Goal: Task Accomplishment & Management: Manage account settings

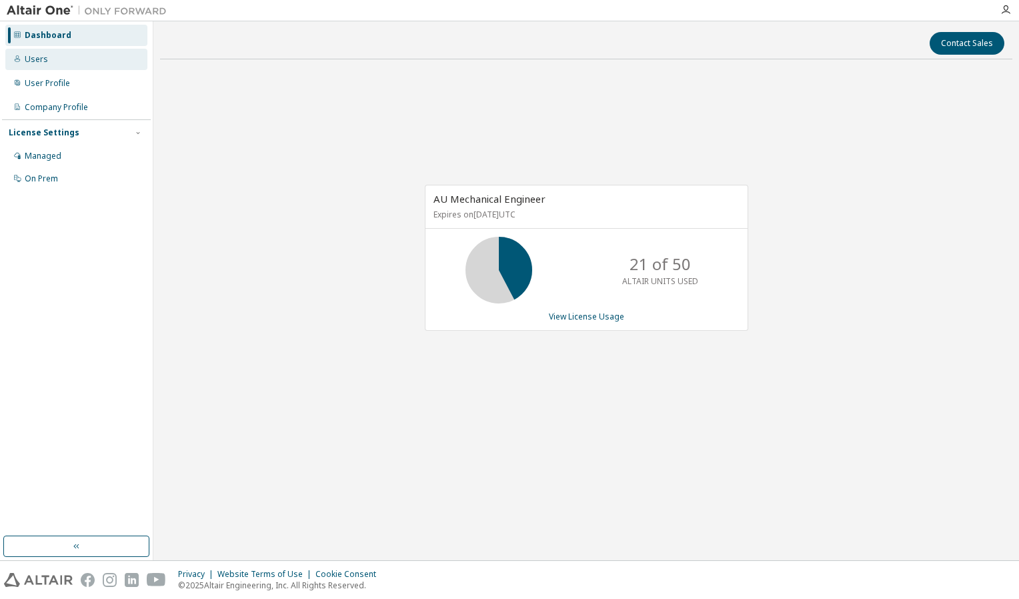
click at [35, 63] on div "Users" at bounding box center [36, 59] width 23 height 11
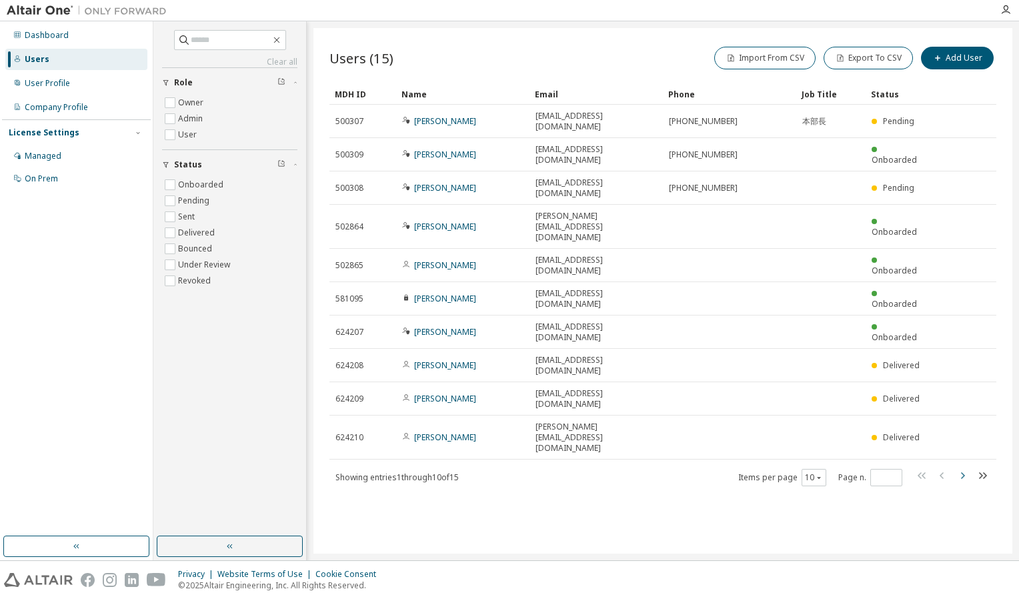
click at [966, 467] on icon "button" at bounding box center [962, 475] width 16 height 16
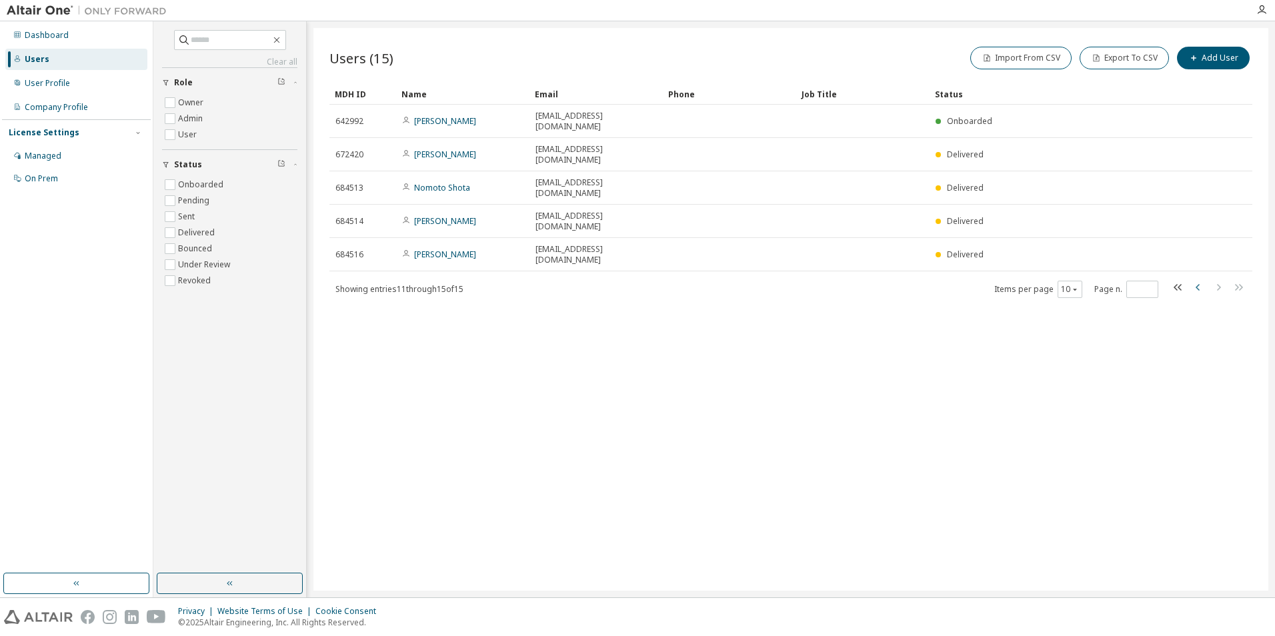
click at [1018, 279] on icon "button" at bounding box center [1198, 287] width 16 height 16
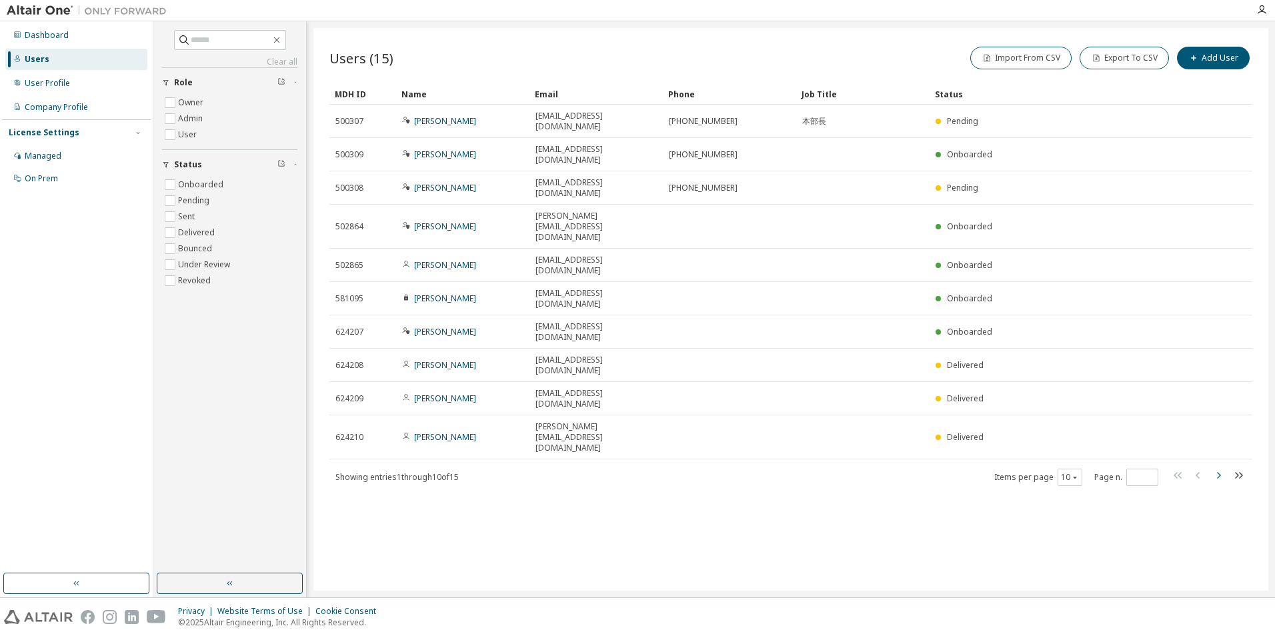
click at [1018, 467] on icon "button" at bounding box center [1218, 475] width 16 height 16
type input "*"
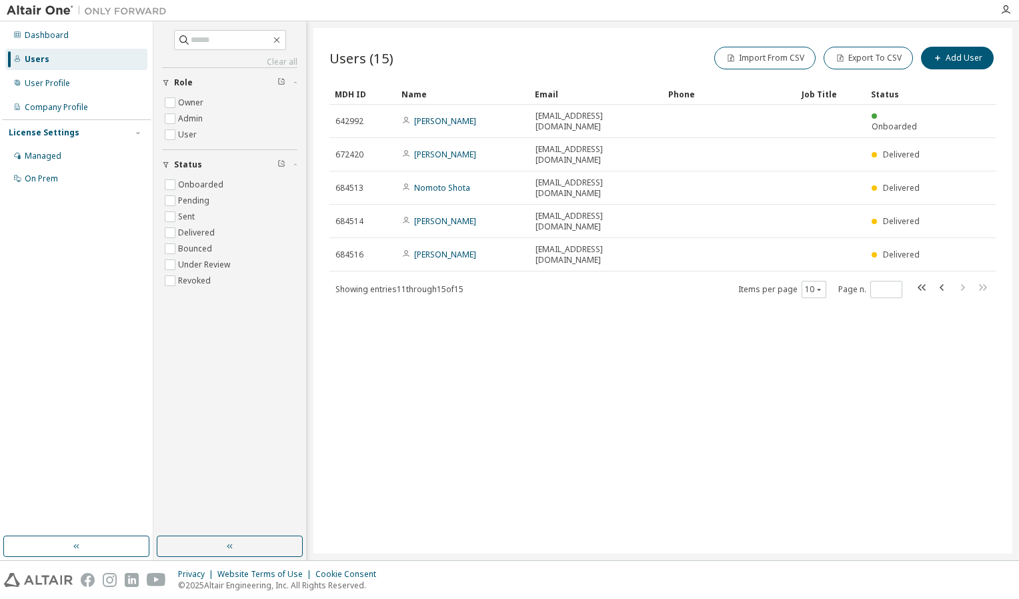
click at [793, 431] on div "Users (15) Import From CSV Export To CSV Add User Clear Load Save Save As Field…" at bounding box center [662, 290] width 699 height 525
